Goal: Transaction & Acquisition: Obtain resource

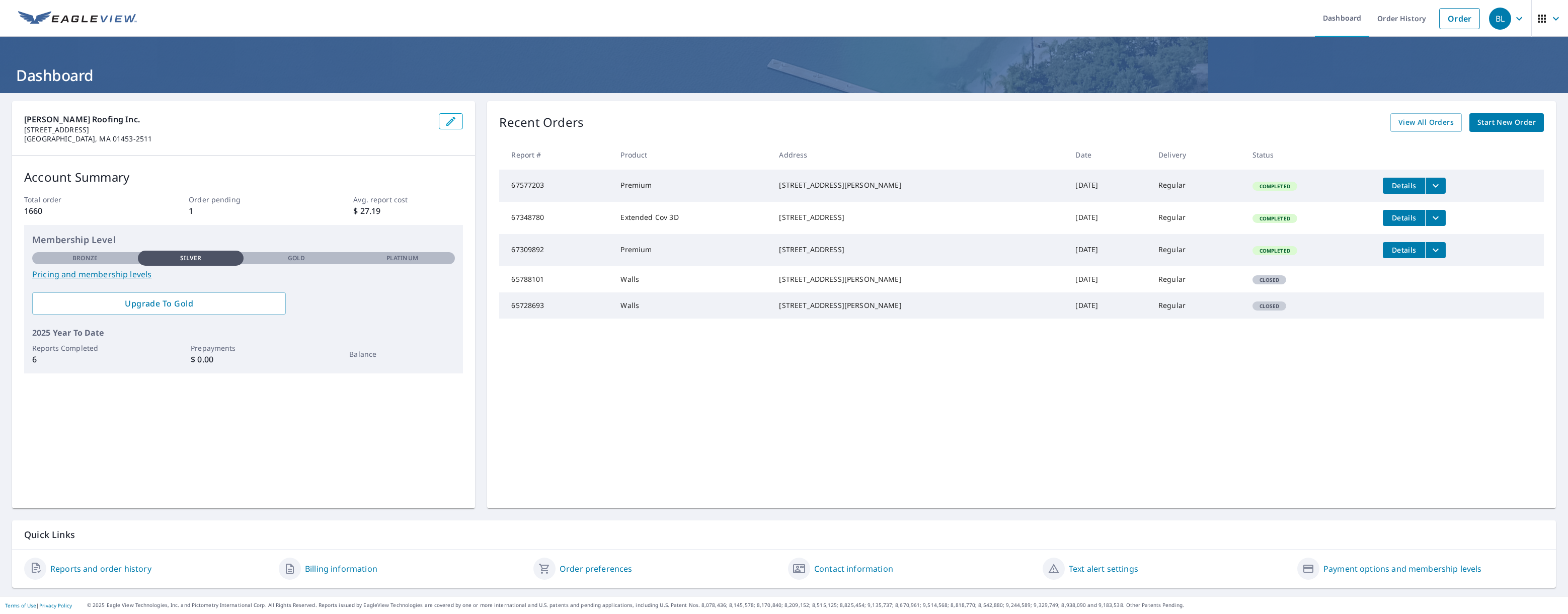
click at [1506, 121] on span "Start New Order" at bounding box center [1507, 122] width 59 height 13
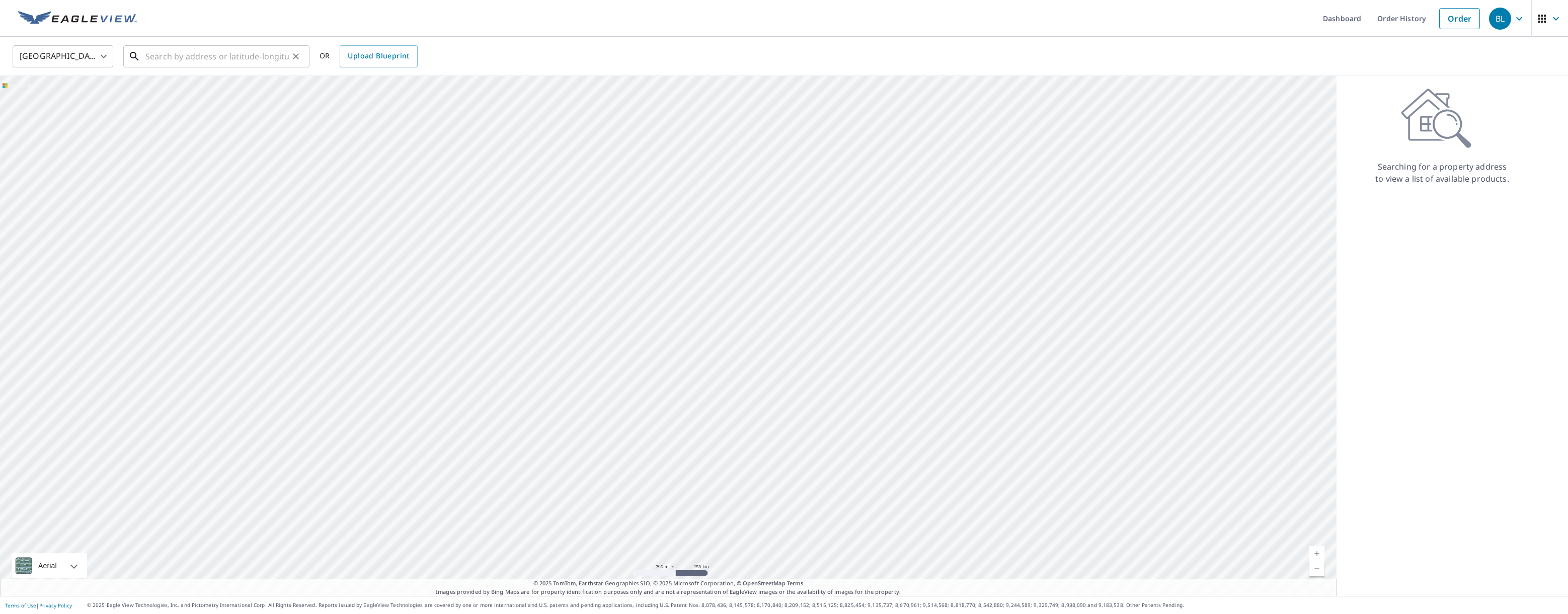
click at [167, 59] on input "text" at bounding box center [217, 56] width 144 height 28
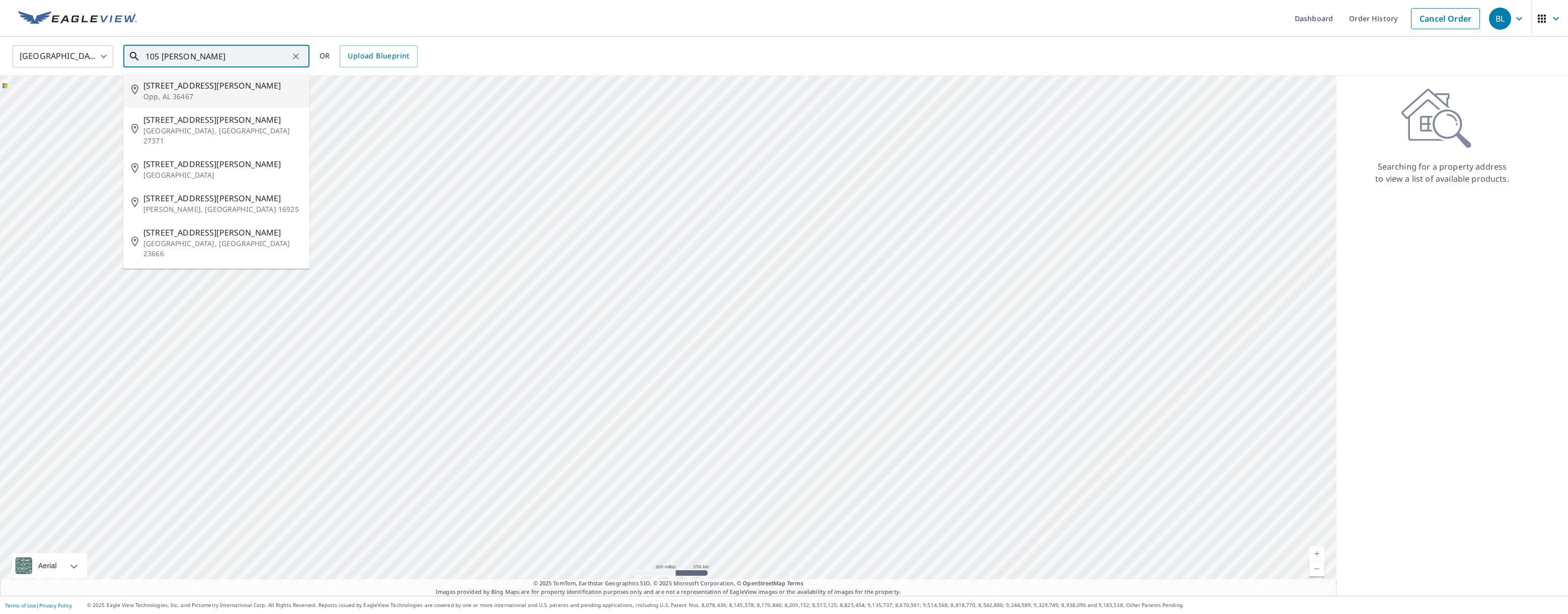
click at [161, 56] on input "105 [PERSON_NAME]" at bounding box center [217, 56] width 144 height 28
click at [196, 56] on input "5 [PERSON_NAME]" at bounding box center [217, 56] width 144 height 28
click at [172, 96] on p "[GEOGRAPHIC_DATA][PERSON_NAME] 01474" at bounding box center [222, 97] width 158 height 10
type input "[STREET_ADDRESS][PERSON_NAME][PERSON_NAME]"
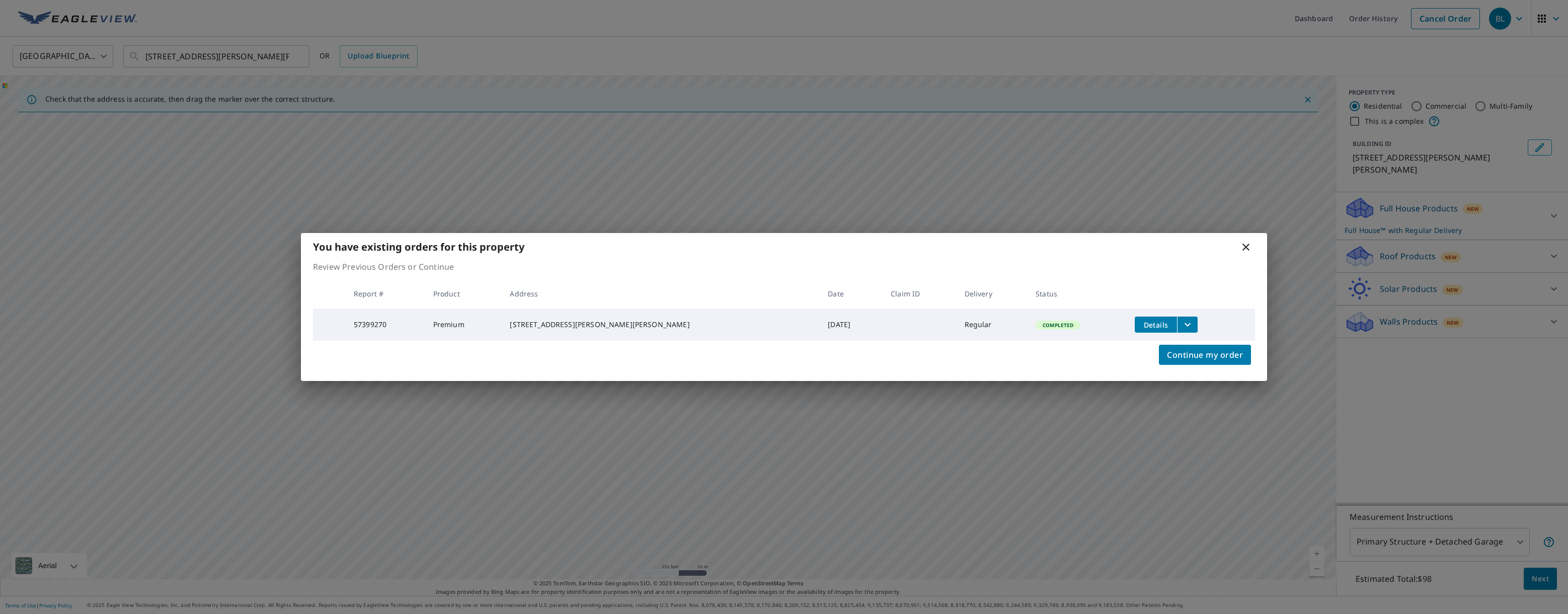
click at [1177, 320] on button "filesDropdownBtn-57399270" at bounding box center [1187, 324] width 21 height 16
click at [937, 306] on input "ECPremium Report" at bounding box center [937, 304] width 21 height 21
checkbox input "true"
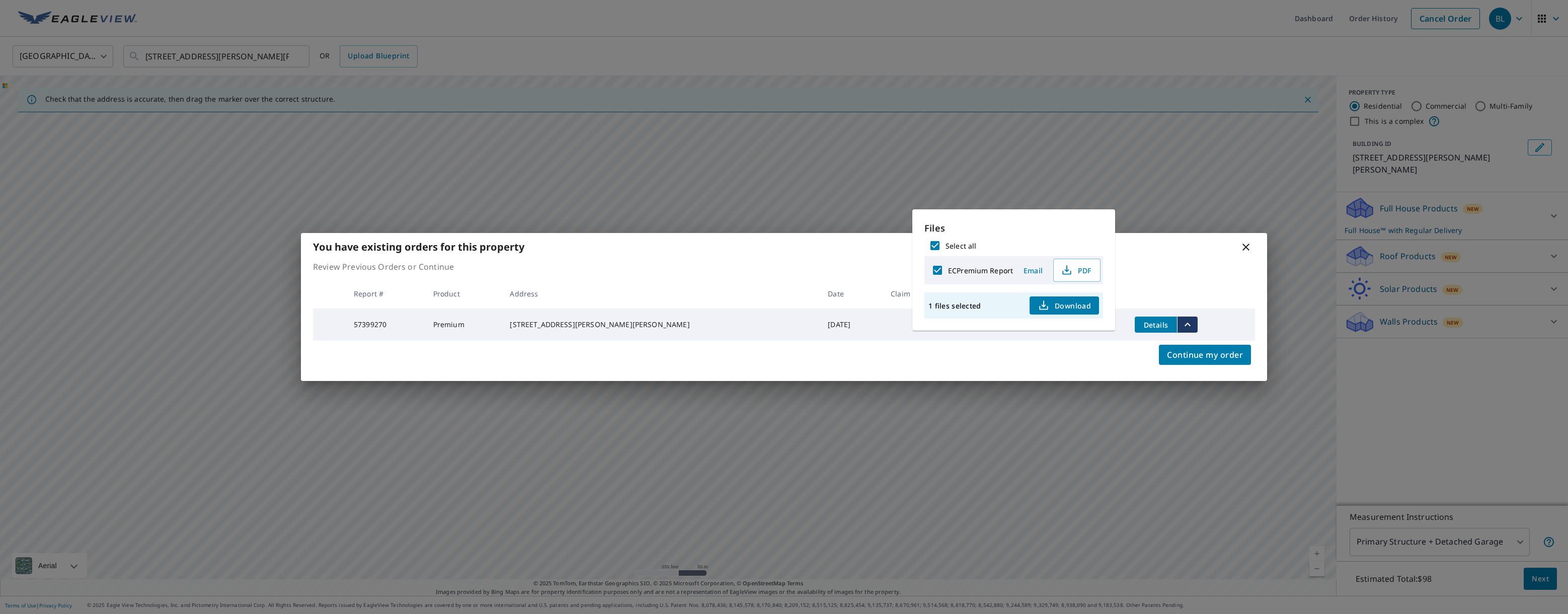
click at [1066, 304] on span "Download" at bounding box center [1064, 305] width 53 height 12
click at [1245, 247] on icon at bounding box center [1246, 247] width 12 height 12
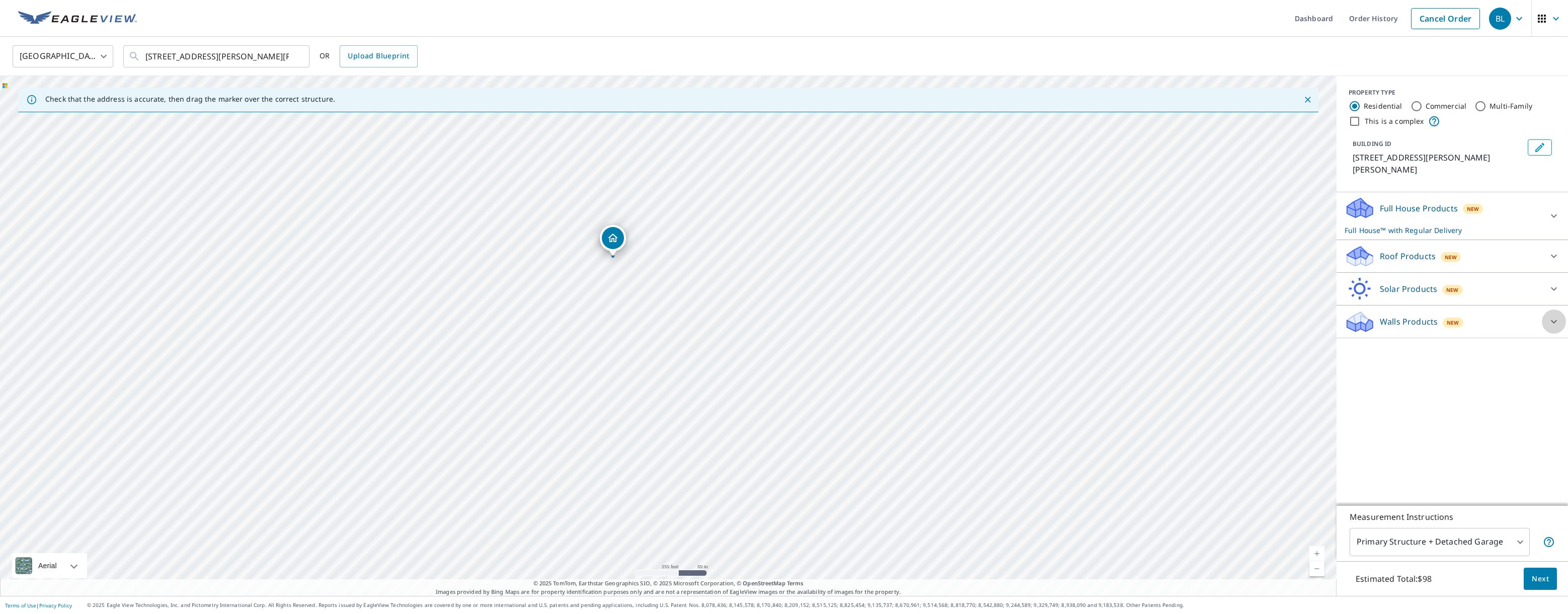
click at [1555, 320] on icon at bounding box center [1554, 322] width 6 height 4
click at [1355, 369] on div at bounding box center [1352, 375] width 15 height 12
click at [1350, 369] on div at bounding box center [1352, 375] width 15 height 12
click at [1352, 341] on div at bounding box center [1352, 347] width 15 height 12
click at [1352, 341] on div at bounding box center [1352, 347] width 15 height 12
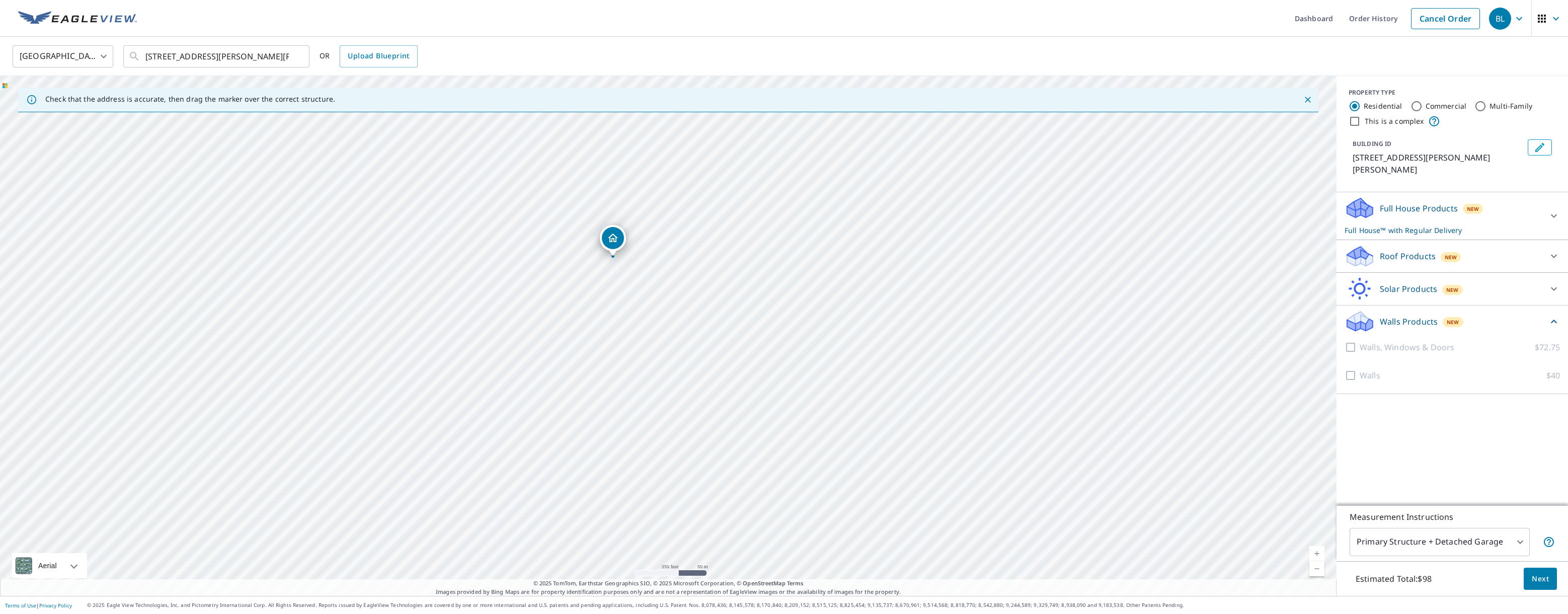
click at [1552, 315] on icon at bounding box center [1554, 321] width 12 height 12
click at [1553, 315] on icon at bounding box center [1554, 321] width 12 height 12
click at [1357, 318] on icon at bounding box center [1359, 321] width 30 height 24
click at [1404, 315] on p "Walls Products" at bounding box center [1409, 321] width 58 height 12
click at [1355, 341] on div at bounding box center [1352, 347] width 15 height 12
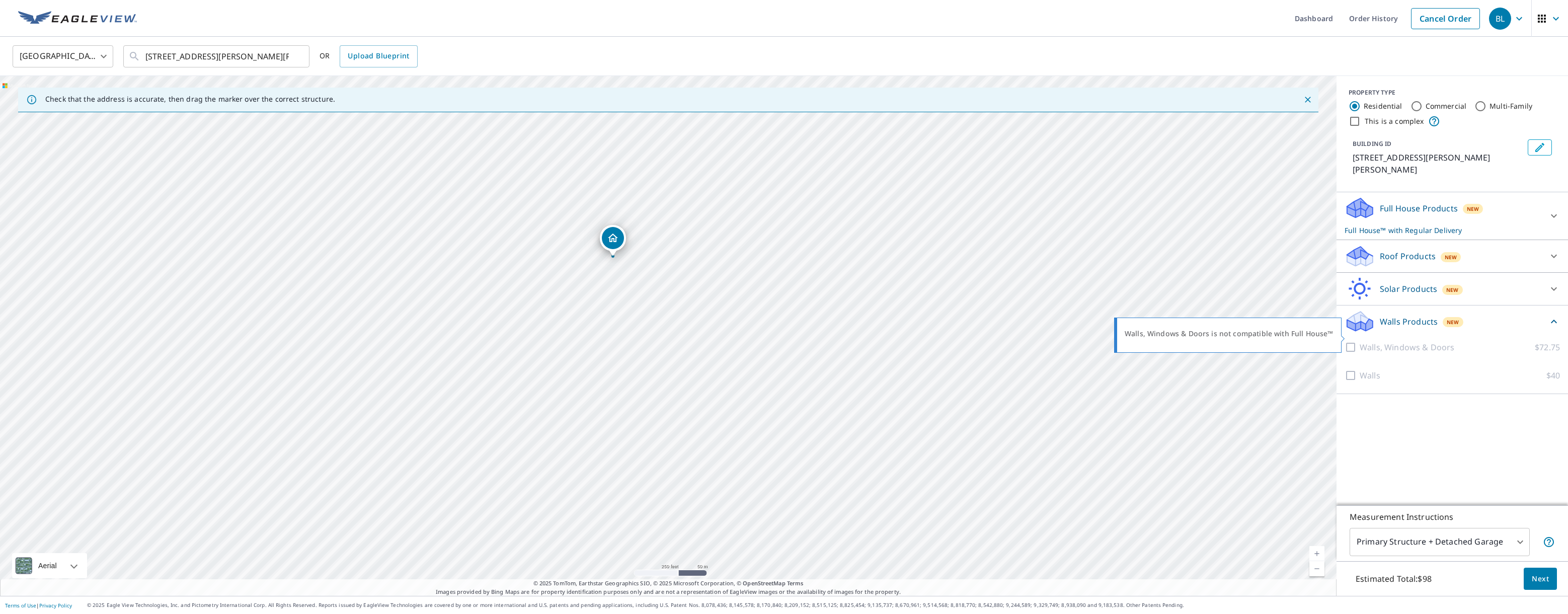
click at [1353, 341] on div at bounding box center [1352, 347] width 15 height 12
click at [1518, 536] on body "BL BL Dashboard Order History Cancel Order BL [GEOGRAPHIC_DATA] [GEOGRAPHIC_DAT…" at bounding box center [784, 307] width 1568 height 614
click at [1418, 549] on li "Primary Structure Only" at bounding box center [1440, 557] width 180 height 18
type input "2"
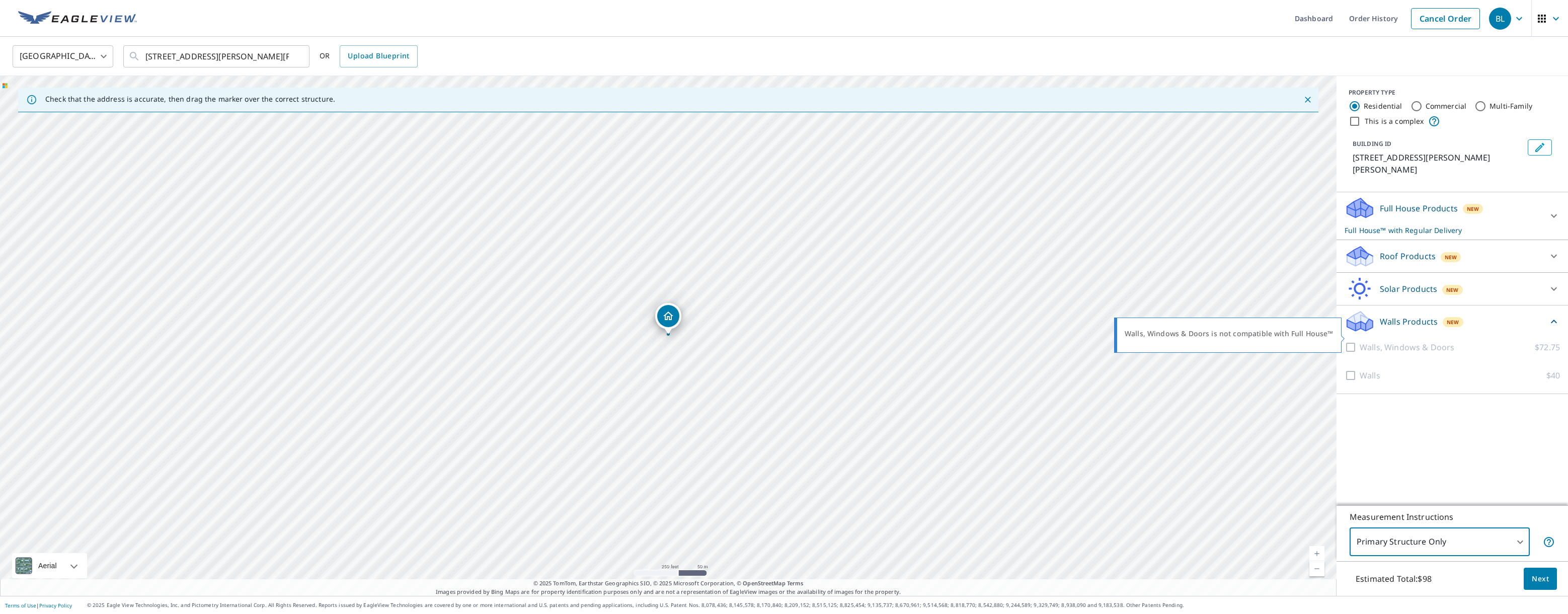
click at [1352, 341] on div at bounding box center [1352, 347] width 15 height 12
click at [1547, 277] on div at bounding box center [1554, 289] width 24 height 24
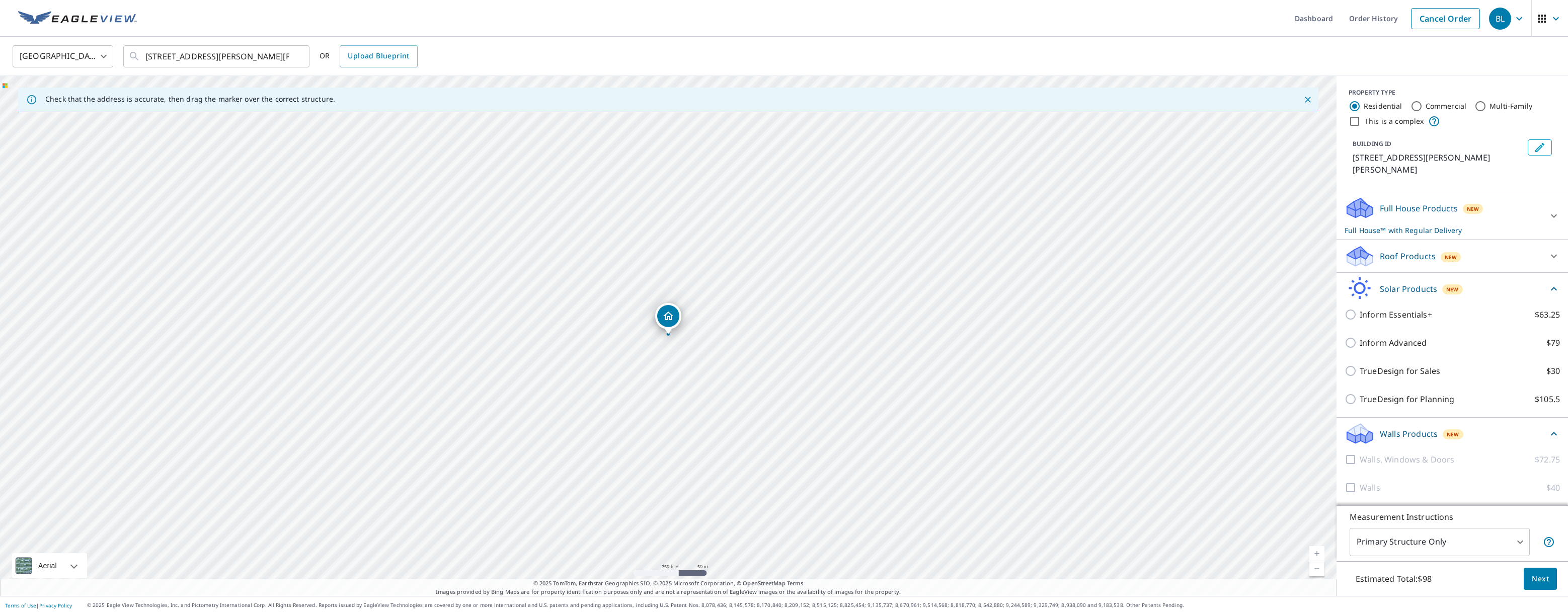
click at [1547, 277] on div "Solar Products New" at bounding box center [1446, 288] width 203 height 24
click at [1547, 277] on div at bounding box center [1554, 289] width 24 height 24
click at [1547, 244] on div at bounding box center [1554, 256] width 24 height 24
